Goal: Task Accomplishment & Management: Complete application form

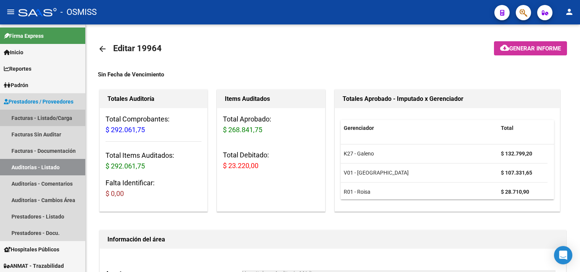
click at [51, 122] on link "Facturas - Listado/Carga" at bounding box center [42, 118] width 85 height 16
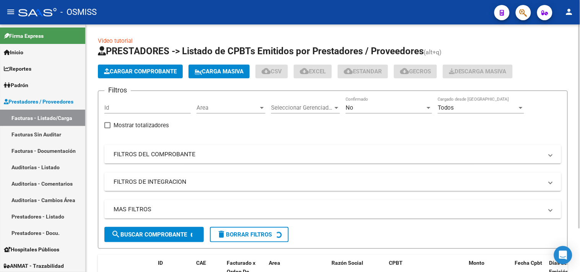
click at [147, 73] on span "Cargar Comprobante" at bounding box center [140, 71] width 73 height 7
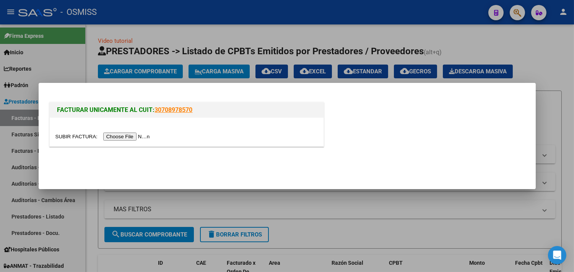
click at [127, 139] on input "file" at bounding box center [103, 137] width 97 height 8
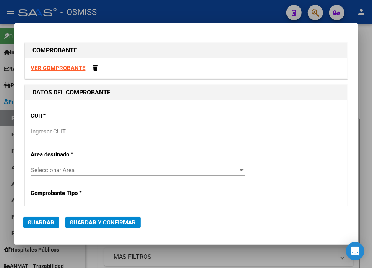
click at [47, 134] on input "Ingresar CUIT" at bounding box center [138, 131] width 214 height 7
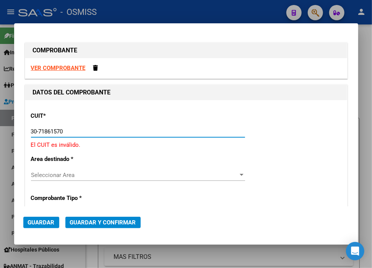
type input "30-71861570-0"
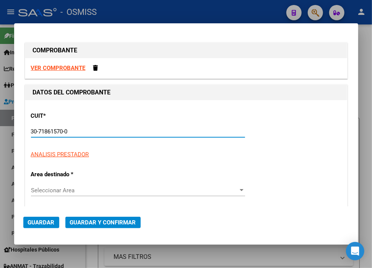
type input "122"
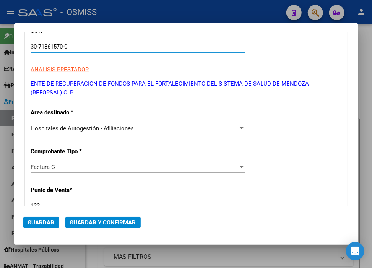
scroll to position [127, 0]
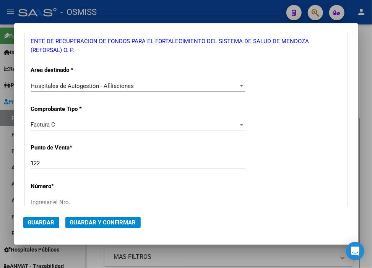
type input "30-71861570-0"
click at [67, 126] on div "Factura C" at bounding box center [134, 124] width 207 height 7
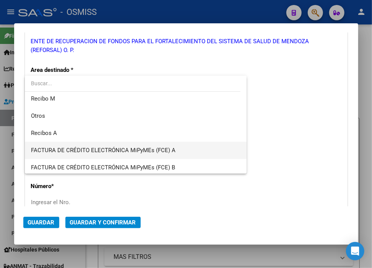
scroll to position [181, 0]
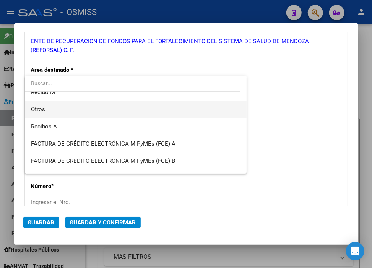
click at [42, 106] on span "Otros" at bounding box center [38, 109] width 14 height 7
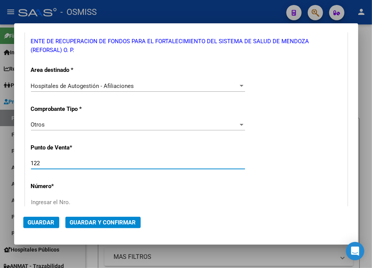
drag, startPoint x: 53, startPoint y: 163, endPoint x: -3, endPoint y: 162, distance: 56.3
click at [0, 162] on html "menu - OSMISS person Firma Express Inicio Calendario SSS Instructivos Contacto …" at bounding box center [186, 134] width 372 height 268
type input "0"
click at [56, 205] on div "Ingresar el Nro." at bounding box center [138, 202] width 214 height 11
click at [62, 199] on input "Ingresar el Nro." at bounding box center [138, 202] width 214 height 7
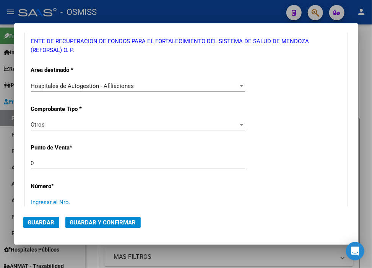
paste input "35439"
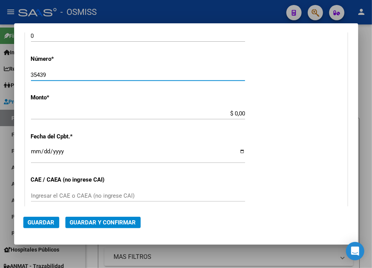
type input "35439"
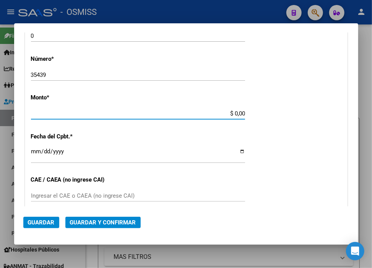
click at [230, 115] on input "$ 0,00" at bounding box center [138, 113] width 214 height 7
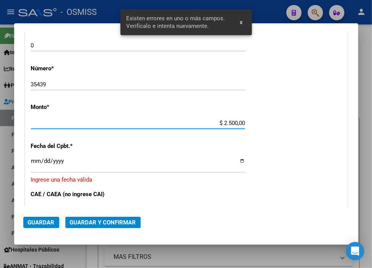
type input "$ 25.000,00"
click at [36, 159] on input "Ingresar la fecha" at bounding box center [138, 164] width 214 height 12
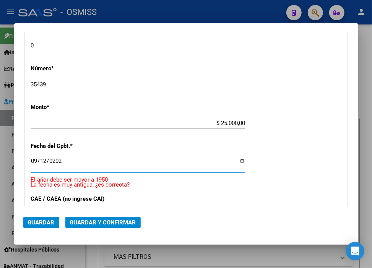
type input "[DATE]"
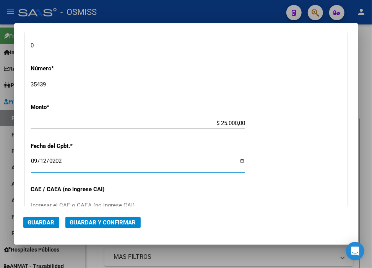
click at [97, 220] on span "Guardar y Confirmar" at bounding box center [103, 222] width 66 height 7
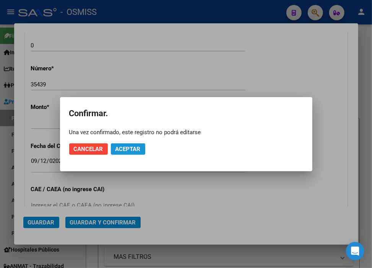
click at [133, 151] on span "Aceptar" at bounding box center [128, 149] width 25 height 7
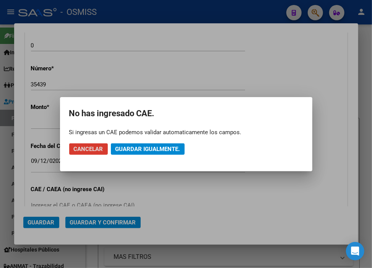
click at [133, 151] on span "Guardar igualmente." at bounding box center [148, 149] width 65 height 7
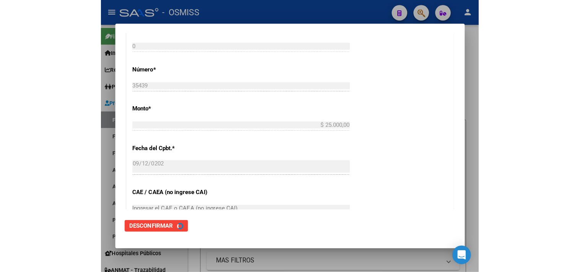
scroll to position [0, 0]
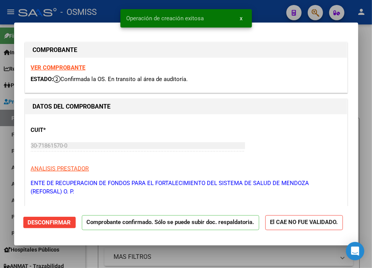
type input "[DATE]"
click at [258, 6] on div "Operación de creación exitosa x" at bounding box center [186, 18] width 150 height 37
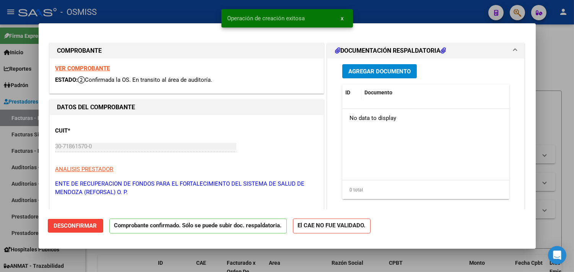
click at [435, 18] on div at bounding box center [287, 136] width 574 height 272
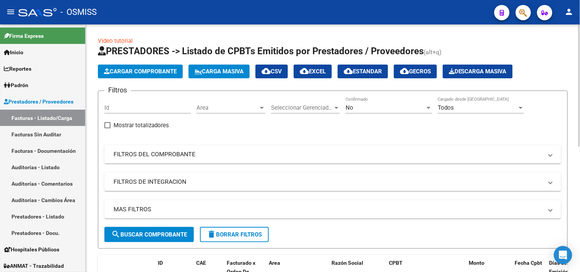
click at [210, 39] on div "Video tutorial PRESTADORES -> Listado de CPBTs Emitidos por Prestadores / Prove…" at bounding box center [333, 267] width 470 height 460
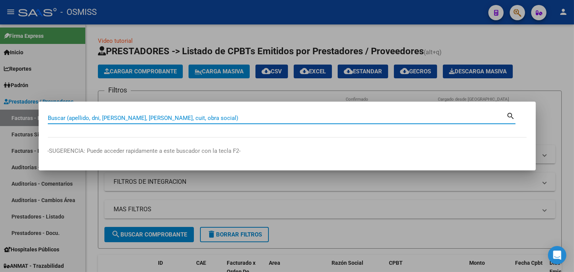
paste input "4-00000689"
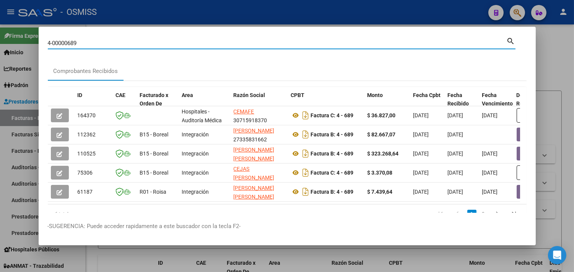
drag, startPoint x: 107, startPoint y: 42, endPoint x: 0, endPoint y: 35, distance: 107.4
click at [0, 35] on div "4-00000689 Buscar (apellido, dni, cuil, nro traspaso, cuit, obra social) search…" at bounding box center [287, 136] width 574 height 272
paste input "03-00000307"
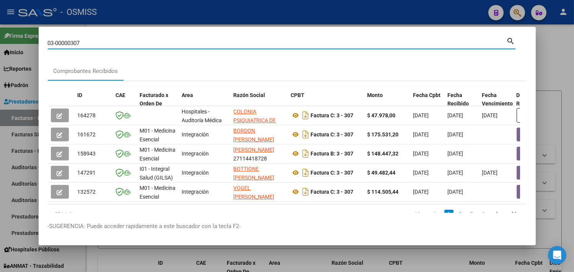
drag, startPoint x: 108, startPoint y: 43, endPoint x: 0, endPoint y: 36, distance: 107.7
click at [0, 36] on div "03-00000307 Buscar (apellido, dni, cuil, nro traspaso, cuit, obra social) searc…" at bounding box center [287, 136] width 574 height 272
paste input "1866"
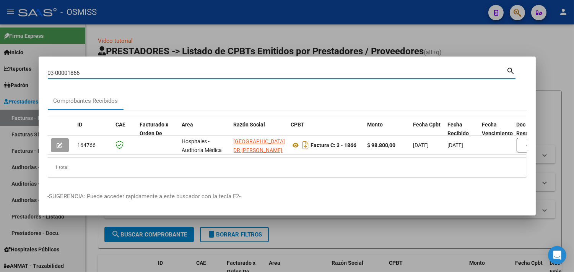
drag, startPoint x: 94, startPoint y: 70, endPoint x: 10, endPoint y: 59, distance: 84.2
click at [10, 59] on div "03-00001866 Buscar (apellido, dni, cuil, nro traspaso, cuit, obra social) searc…" at bounding box center [287, 136] width 574 height 272
paste input "4-00001558"
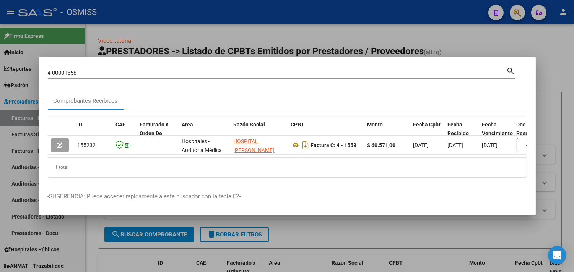
drag, startPoint x: 85, startPoint y: 73, endPoint x: 69, endPoint y: 73, distance: 16.1
click at [59, 72] on div "4-00001558 Buscar (apellido, dni, [PERSON_NAME], [PERSON_NAME], cuit, obra soci…" at bounding box center [277, 72] width 459 height 11
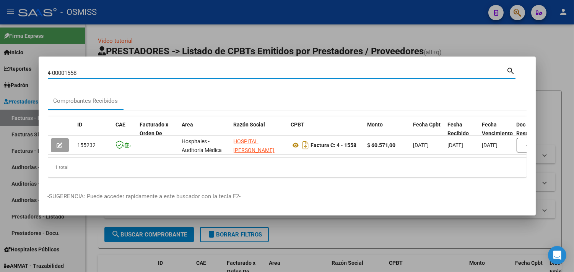
drag, startPoint x: 86, startPoint y: 70, endPoint x: 4, endPoint y: 67, distance: 81.9
click at [5, 68] on div "4-00001558 Buscar (apellido, dni, cuil, nro traspaso, cuit, obra social) search…" at bounding box center [287, 136] width 574 height 272
paste input "5-00000967"
type input "5-00000967"
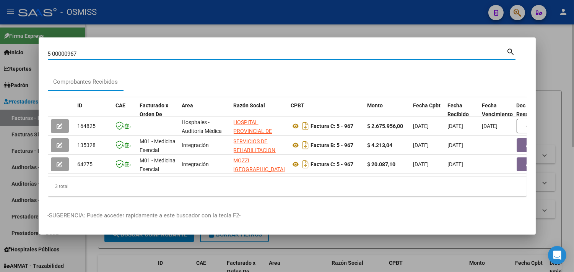
click at [247, 29] on div at bounding box center [287, 136] width 574 height 272
